Goal: Information Seeking & Learning: Learn about a topic

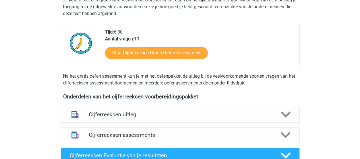
scroll to position [199, 0]
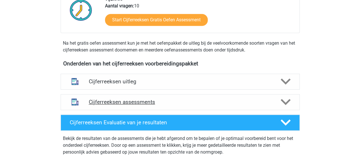
click at [131, 105] on h4 "Cijferreeksen assessments" at bounding box center [180, 102] width 183 height 7
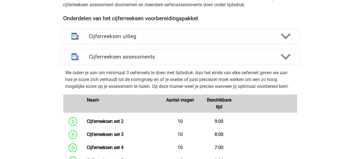
scroll to position [256, 0]
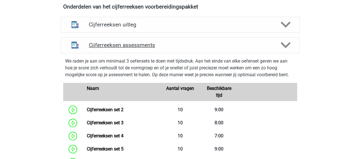
click at [283, 48] on polygon at bounding box center [285, 45] width 10 height 6
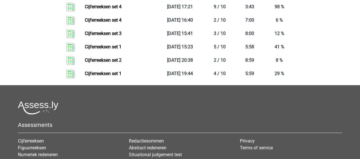
scroll to position [426, 0]
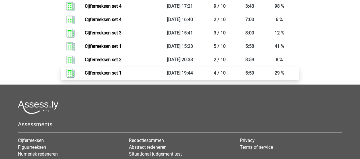
click at [109, 76] on link "Cijferreeksen set 1" at bounding box center [103, 72] width 37 height 5
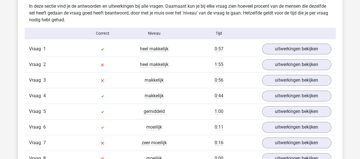
scroll to position [341, 0]
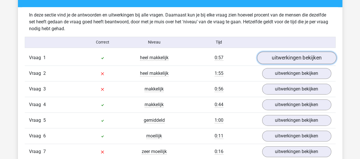
click at [284, 58] on link "uitwerkingen bekijken" at bounding box center [295, 57] width 79 height 13
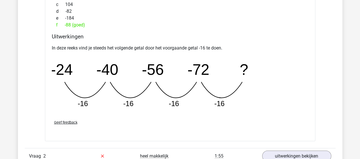
scroll to position [540, 0]
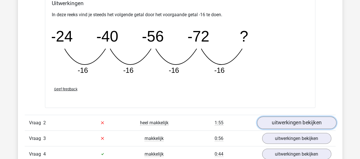
click at [308, 123] on link "uitwerkingen bekijken" at bounding box center [295, 123] width 79 height 13
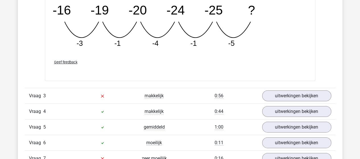
scroll to position [853, 0]
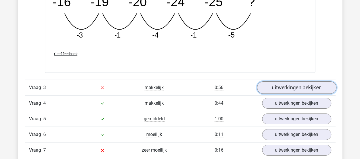
click at [287, 89] on link "uitwerkingen bekijken" at bounding box center [295, 88] width 79 height 13
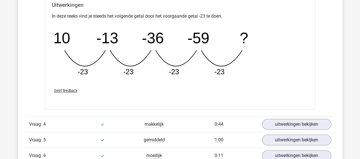
scroll to position [1109, 0]
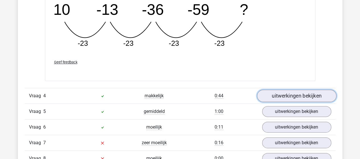
click at [283, 92] on link "uitwerkingen bekijken" at bounding box center [295, 96] width 79 height 13
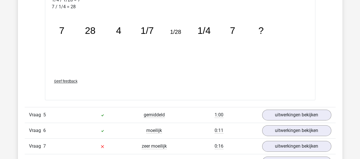
scroll to position [1393, 0]
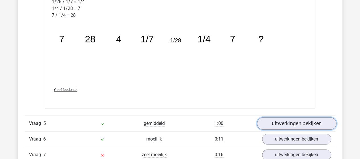
click at [293, 121] on link "uitwerkingen bekijken" at bounding box center [295, 123] width 79 height 13
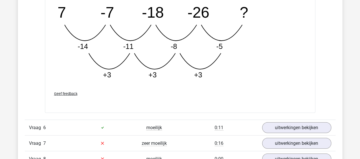
scroll to position [1706, 0]
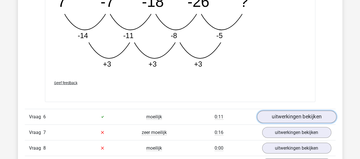
click at [294, 118] on link "uitwerkingen bekijken" at bounding box center [295, 117] width 79 height 13
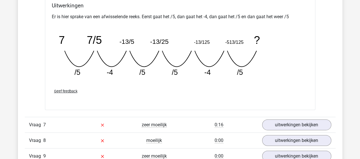
scroll to position [1990, 0]
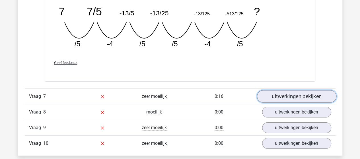
click at [282, 94] on link "uitwerkingen bekijken" at bounding box center [295, 96] width 79 height 13
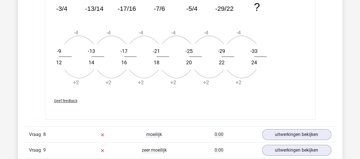
scroll to position [2360, 0]
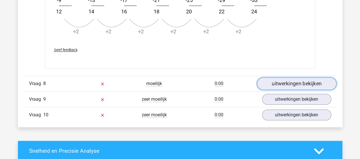
click at [292, 79] on link "uitwerkingen bekijken" at bounding box center [295, 83] width 79 height 13
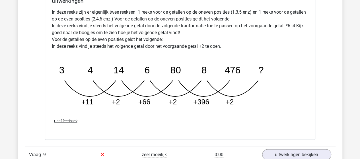
scroll to position [2616, 0]
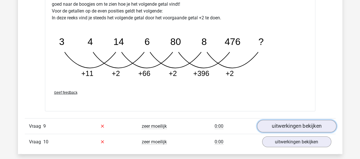
click at [286, 122] on link "uitwerkingen bekijken" at bounding box center [295, 126] width 79 height 13
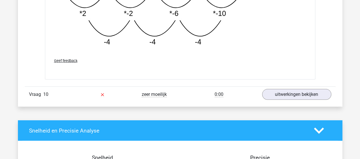
scroll to position [2985, 0]
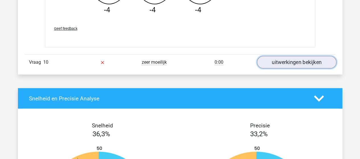
click at [276, 56] on link "uitwerkingen bekijken" at bounding box center [295, 62] width 79 height 13
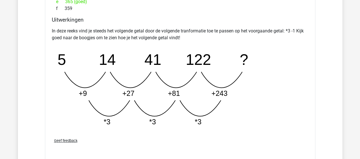
scroll to position [3156, 0]
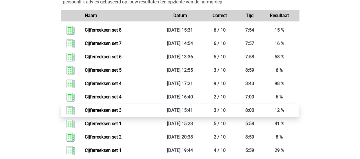
scroll to position [341, 0]
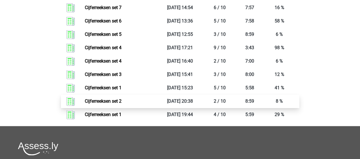
click at [109, 104] on link "Cijferreeksen set 2" at bounding box center [103, 100] width 37 height 5
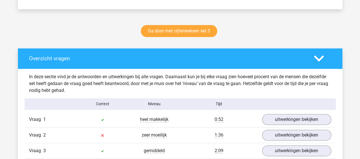
scroll to position [313, 0]
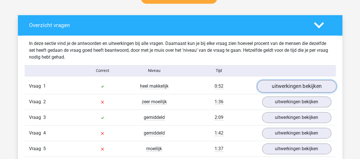
click at [271, 84] on link "uitwerkingen bekijken" at bounding box center [295, 86] width 79 height 13
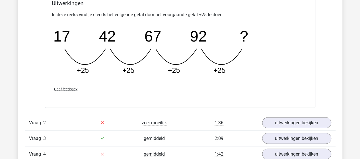
scroll to position [597, 0]
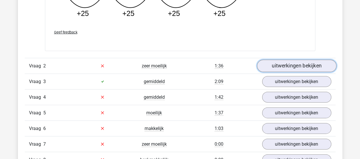
click at [277, 65] on link "uitwerkingen bekijken" at bounding box center [295, 66] width 79 height 13
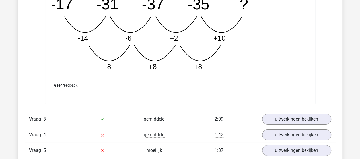
scroll to position [881, 0]
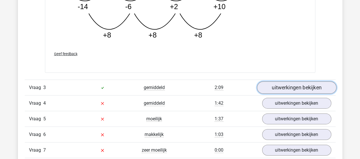
click at [282, 85] on link "uitwerkingen bekijken" at bounding box center [295, 88] width 79 height 13
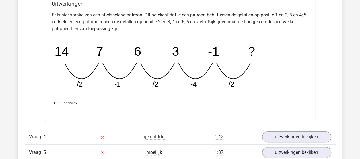
scroll to position [1137, 0]
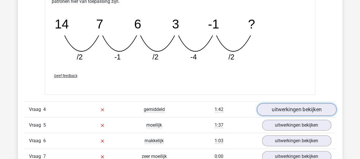
click at [279, 107] on link "uitwerkingen bekijken" at bounding box center [295, 109] width 79 height 13
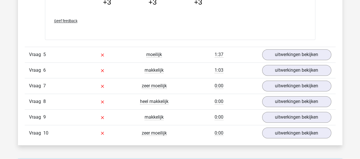
scroll to position [1507, 0]
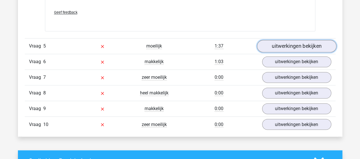
click at [281, 44] on link "uitwerkingen bekijken" at bounding box center [295, 46] width 79 height 13
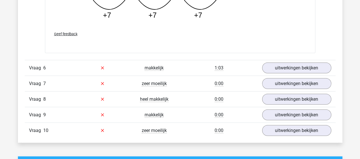
scroll to position [1820, 0]
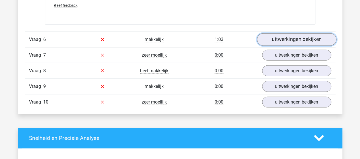
click at [269, 36] on link "uitwerkingen bekijken" at bounding box center [295, 39] width 79 height 13
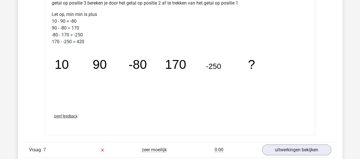
scroll to position [2076, 0]
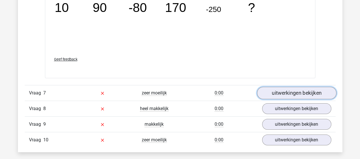
click at [305, 89] on link "uitwerkingen bekijken" at bounding box center [295, 93] width 79 height 13
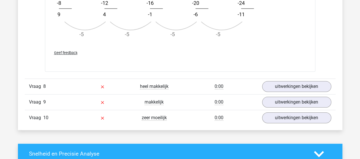
scroll to position [2445, 0]
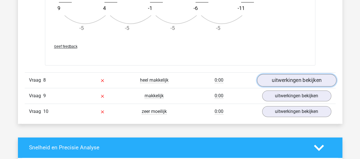
click at [294, 77] on link "uitwerkingen bekijken" at bounding box center [295, 80] width 79 height 13
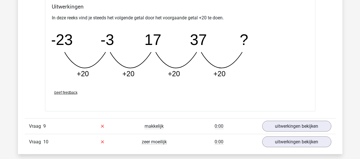
scroll to position [2673, 0]
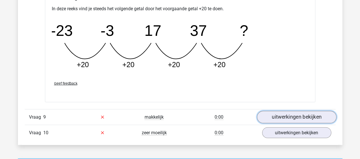
click at [288, 112] on link "uitwerkingen bekijken" at bounding box center [295, 117] width 79 height 13
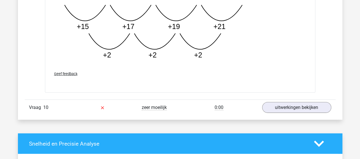
scroll to position [3014, 0]
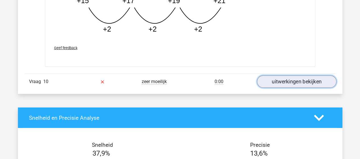
click at [303, 80] on link "uitwerkingen bekijken" at bounding box center [295, 82] width 79 height 13
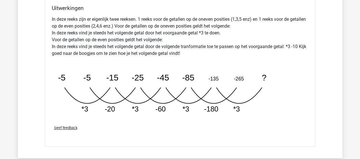
scroll to position [3241, 0]
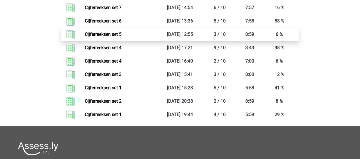
scroll to position [313, 0]
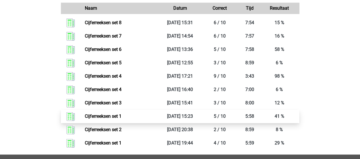
click at [108, 119] on link "Cijferreeksen set 1" at bounding box center [103, 115] width 37 height 5
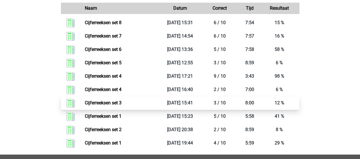
click at [112, 105] on link "Cijferreeksen set 3" at bounding box center [103, 102] width 37 height 5
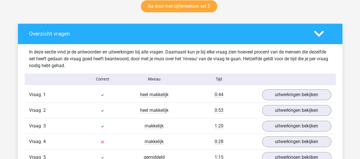
scroll to position [313, 0]
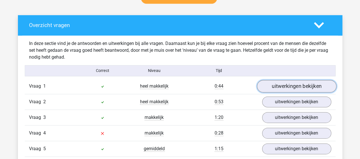
click at [280, 85] on link "uitwerkingen bekijken" at bounding box center [295, 86] width 79 height 13
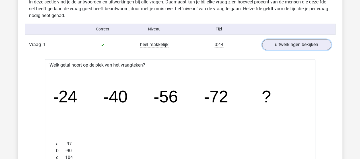
scroll to position [370, 0]
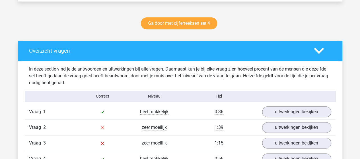
scroll to position [313, 0]
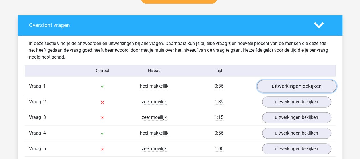
click at [277, 84] on link "uitwerkingen bekijken" at bounding box center [295, 86] width 79 height 13
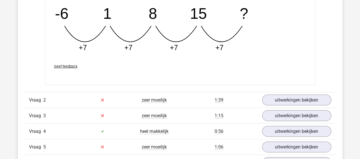
scroll to position [569, 0]
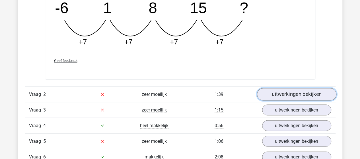
click at [295, 93] on link "uitwerkingen bekijken" at bounding box center [295, 94] width 79 height 13
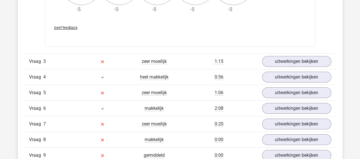
scroll to position [967, 0]
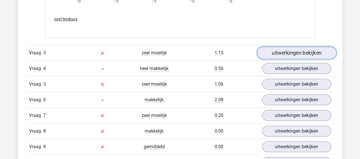
click at [285, 51] on link "uitwerkingen bekijken" at bounding box center [295, 53] width 79 height 13
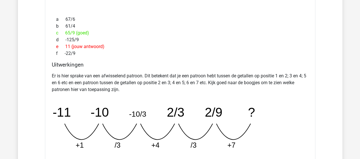
scroll to position [1109, 0]
